Goal: Answer question/provide support: Share knowledge or assist other users

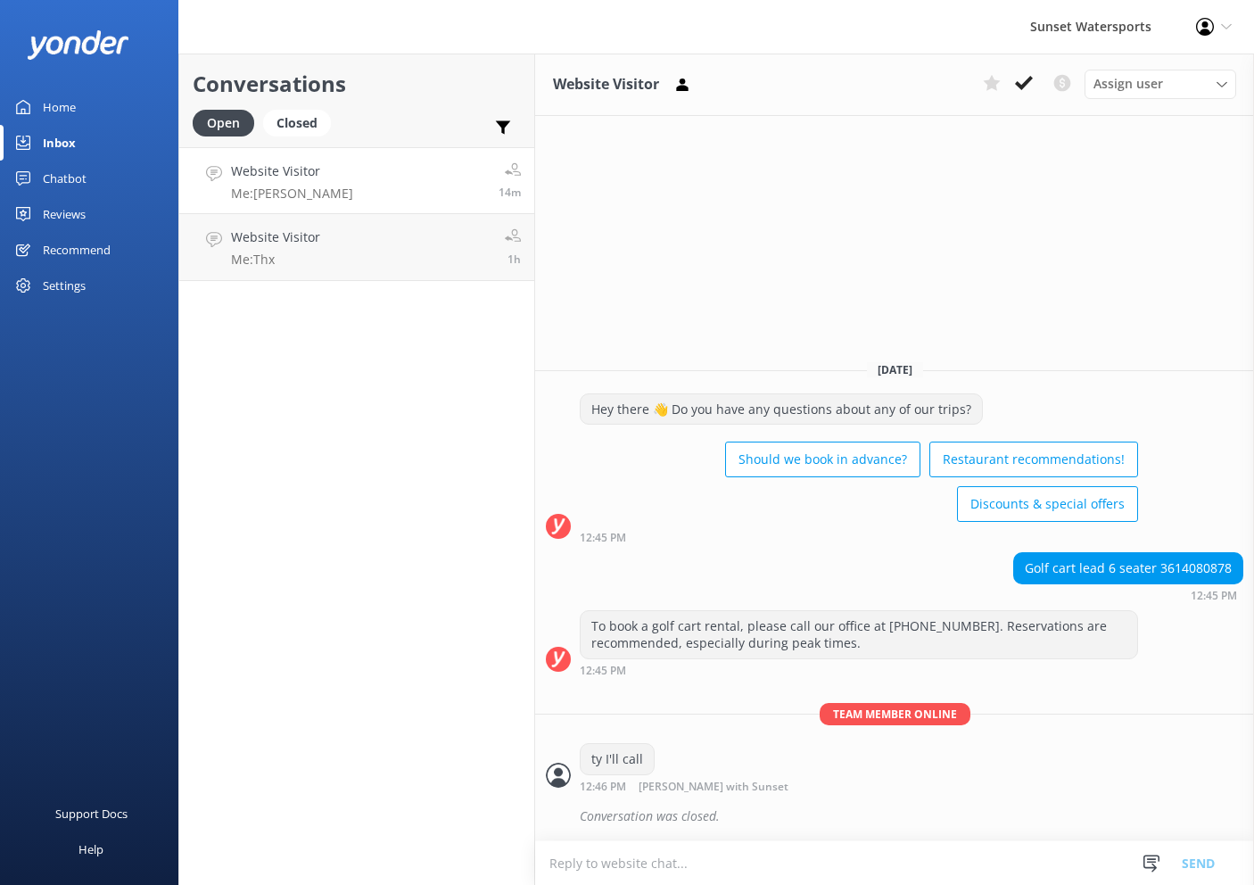
click at [357, 189] on link "Website Visitor Me: Ty 14m" at bounding box center [356, 180] width 355 height 67
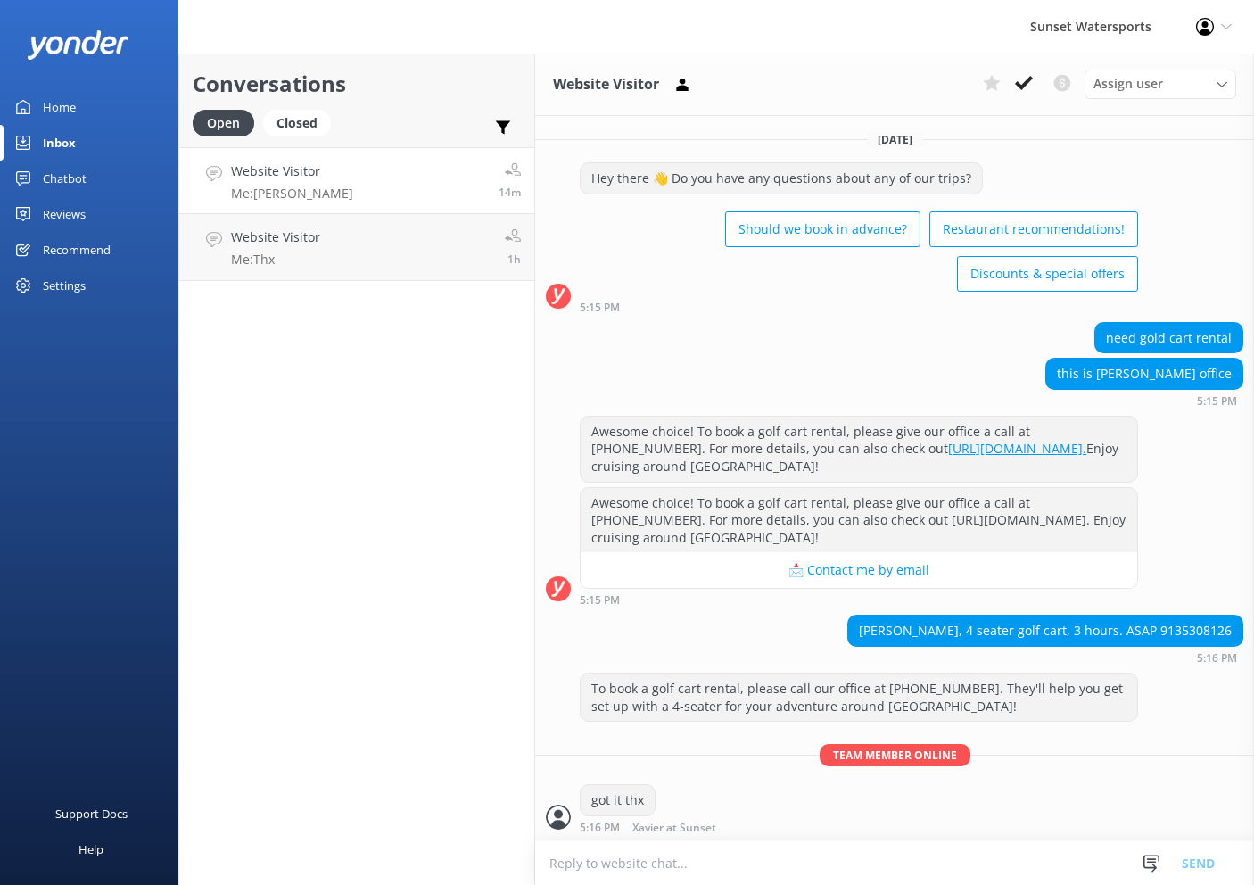
scroll to position [1911, 0]
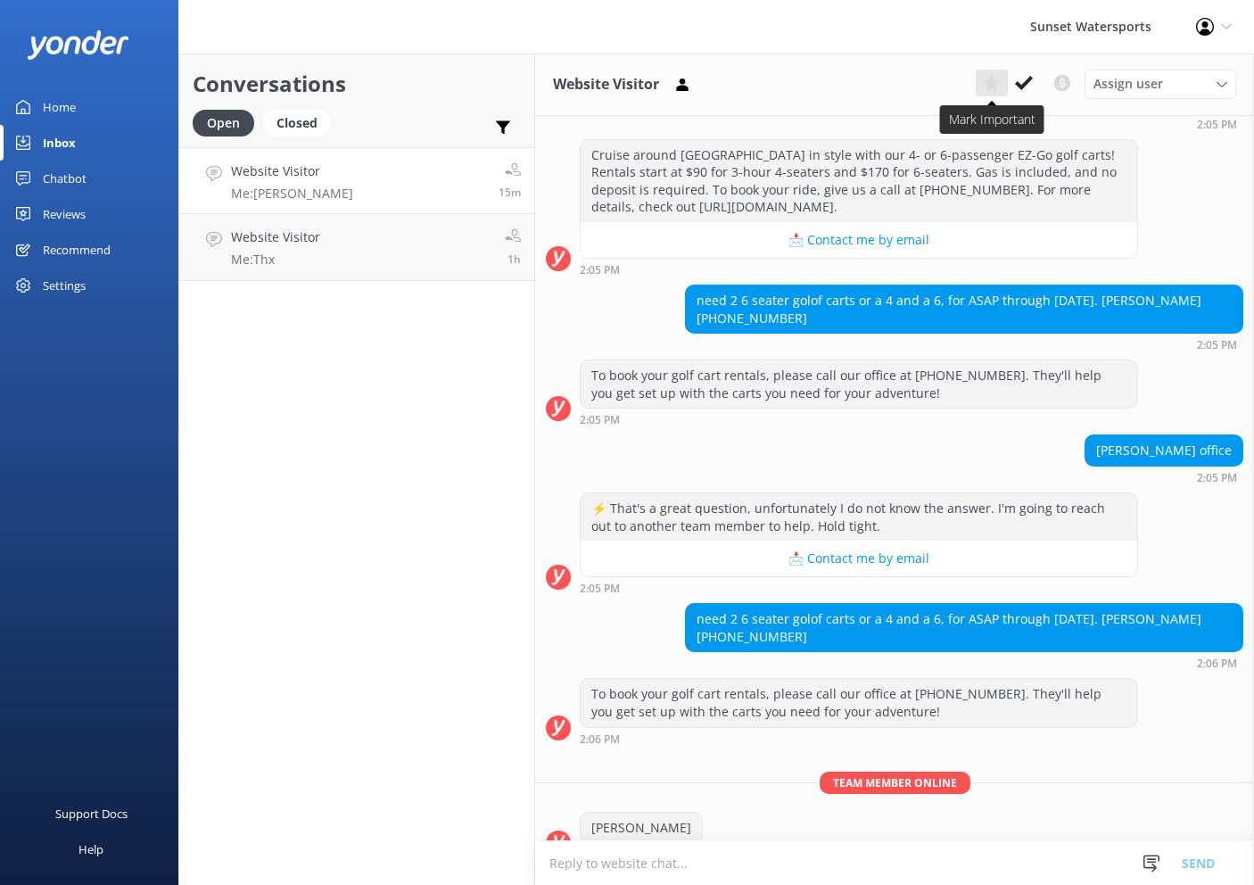
click at [983, 84] on icon at bounding box center [992, 83] width 18 height 18
click at [372, 244] on link "Website Visitor Me: Thx 1h" at bounding box center [356, 247] width 355 height 67
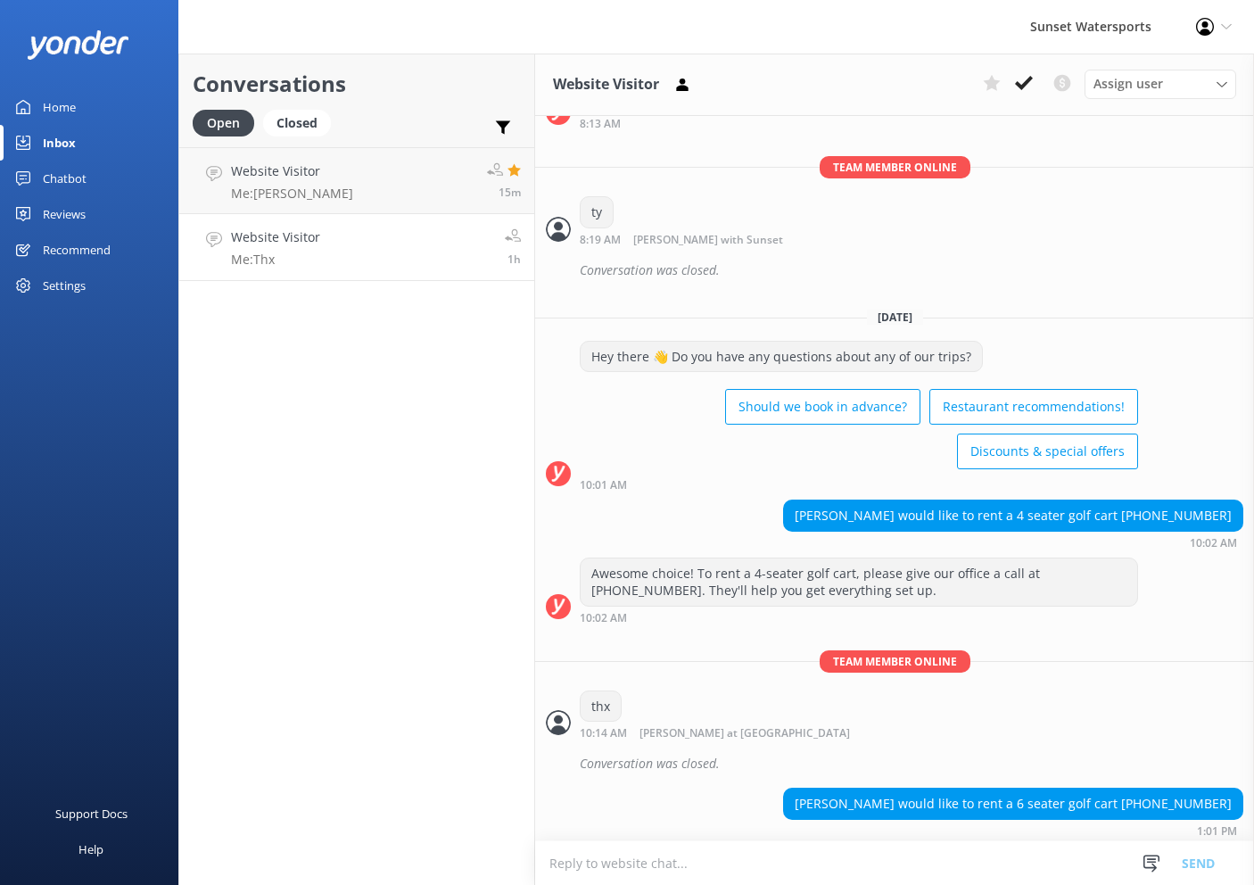
scroll to position [3004, 0]
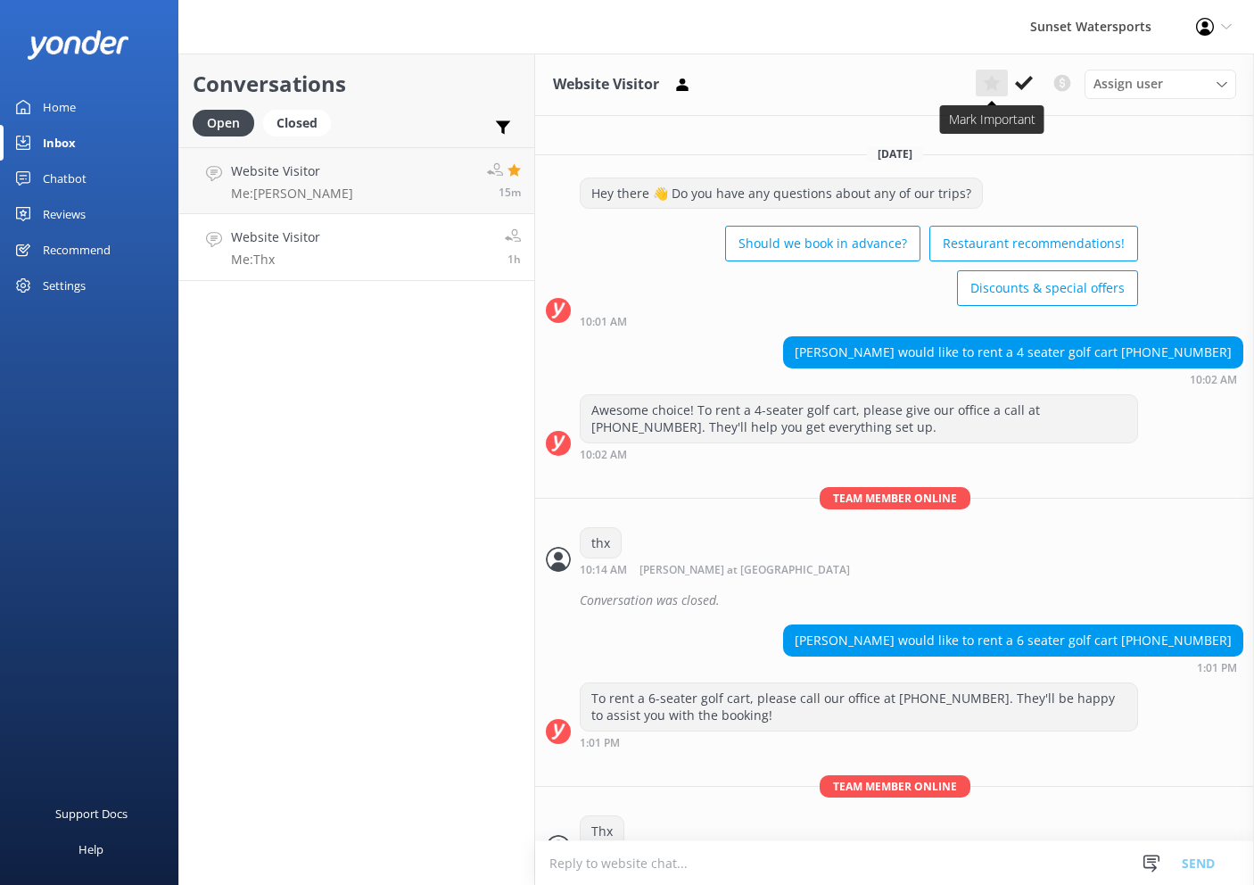
click at [988, 76] on icon at bounding box center [992, 83] width 18 height 18
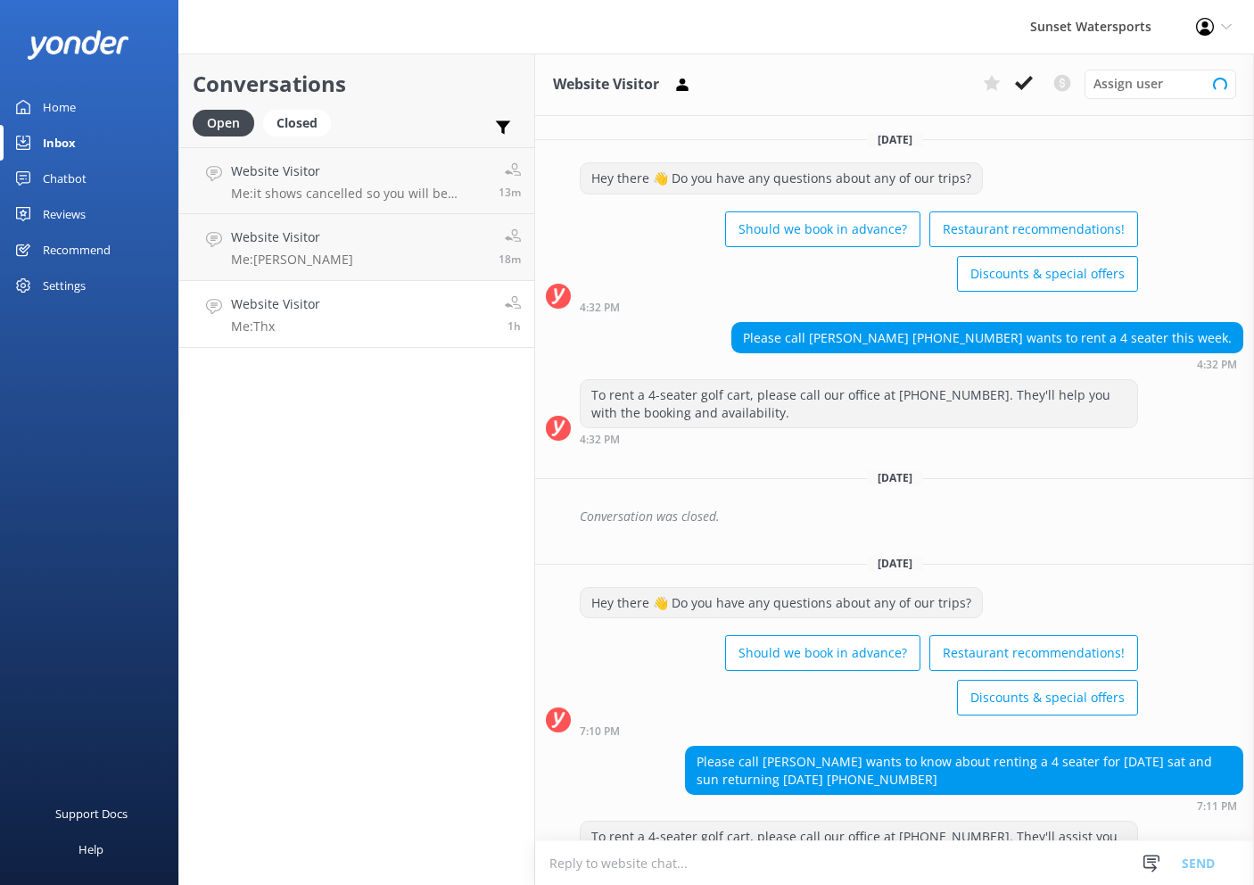
scroll to position [3004, 0]
